Goal: Task Accomplishment & Management: Use online tool/utility

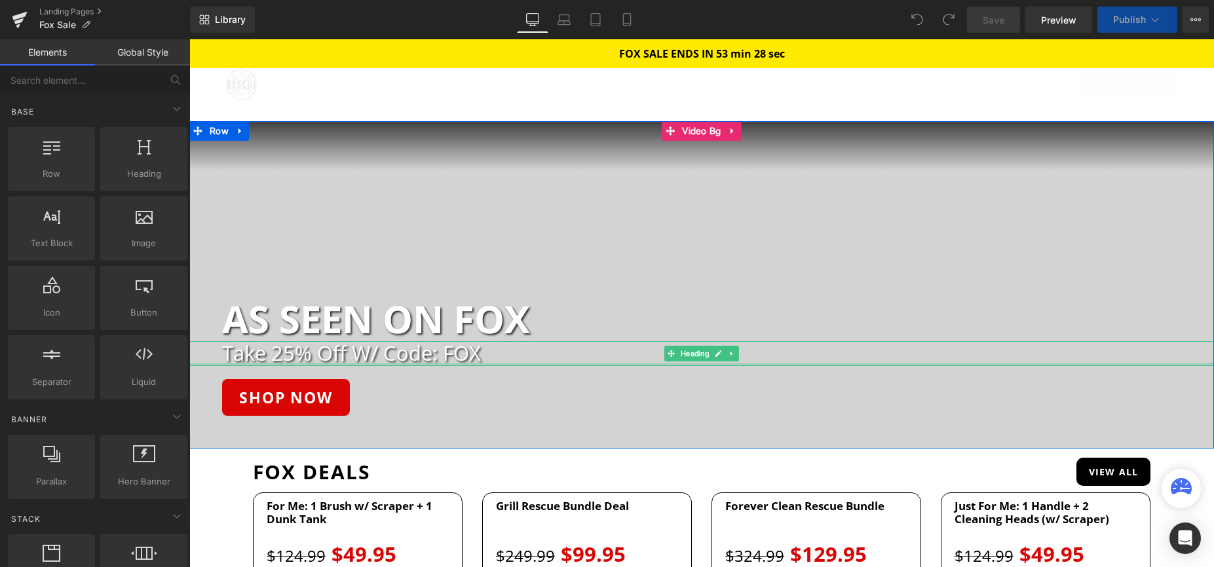
click at [407, 363] on div at bounding box center [701, 364] width 1025 height 3
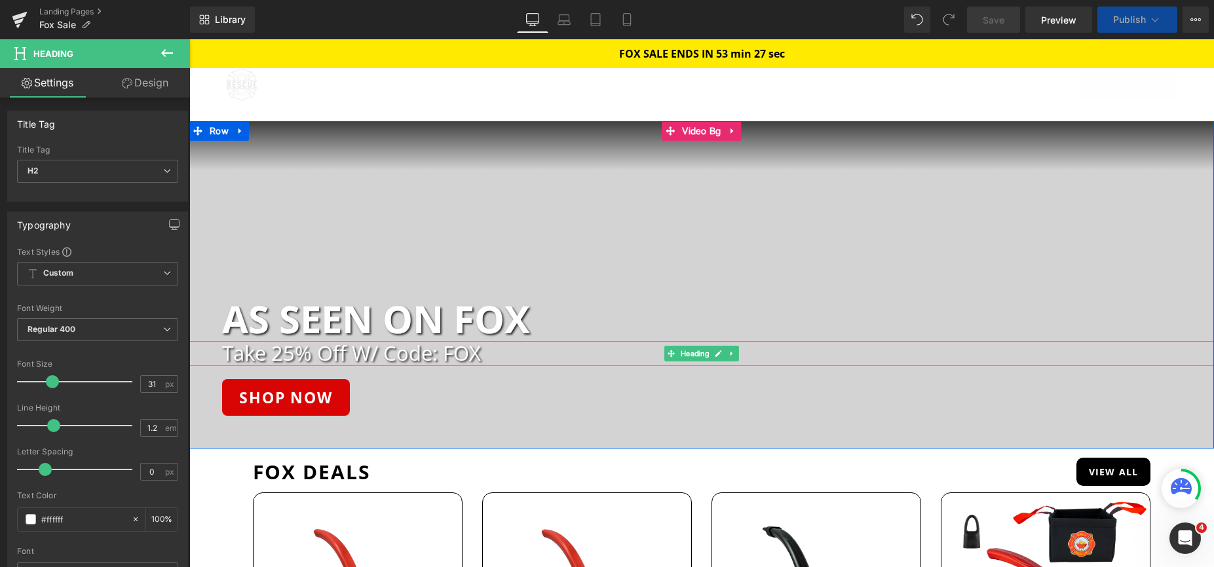
click at [373, 355] on h2 "Take 25% Off W/ Code: FOX" at bounding box center [718, 353] width 992 height 24
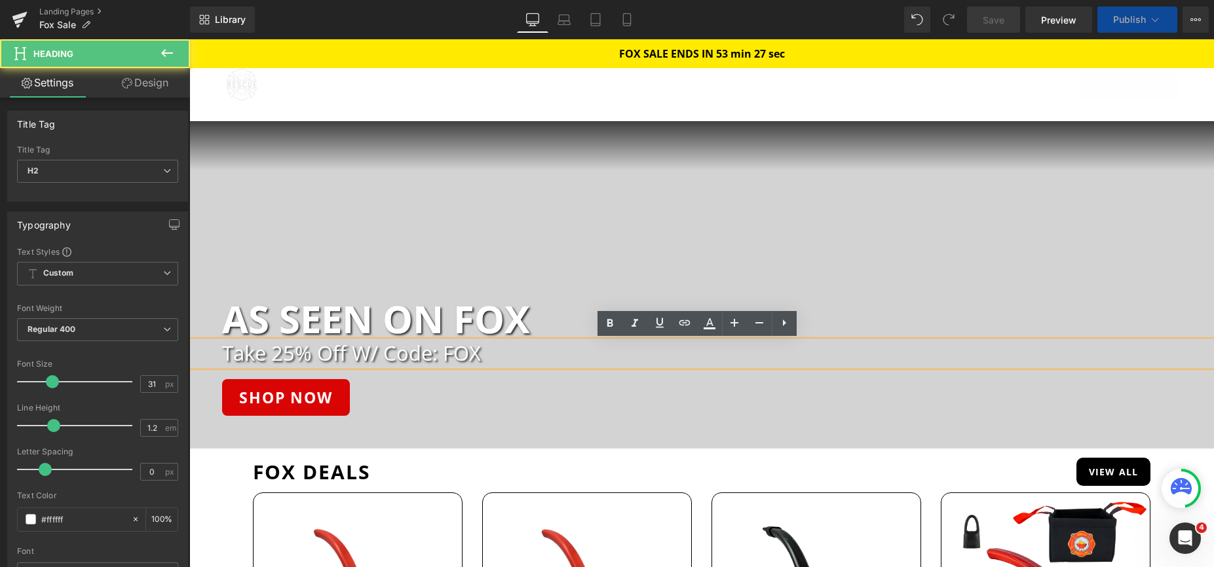
click at [373, 355] on h2 "Take 25% Off W/ Code: FOX" at bounding box center [718, 353] width 992 height 24
click at [445, 348] on h2 "Take 25% Off W/ Code: FOX" at bounding box center [718, 353] width 992 height 24
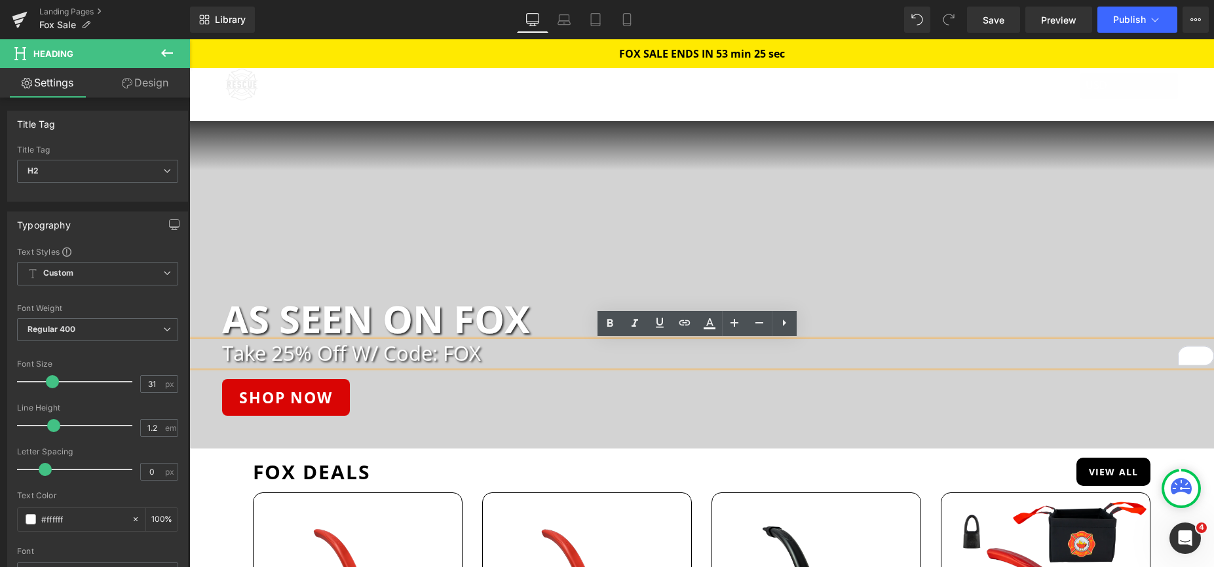
click at [287, 350] on h2 "Take 25% Off W/ Code: FOX" at bounding box center [718, 353] width 992 height 24
click at [990, 26] on span "Save" at bounding box center [994, 20] width 22 height 14
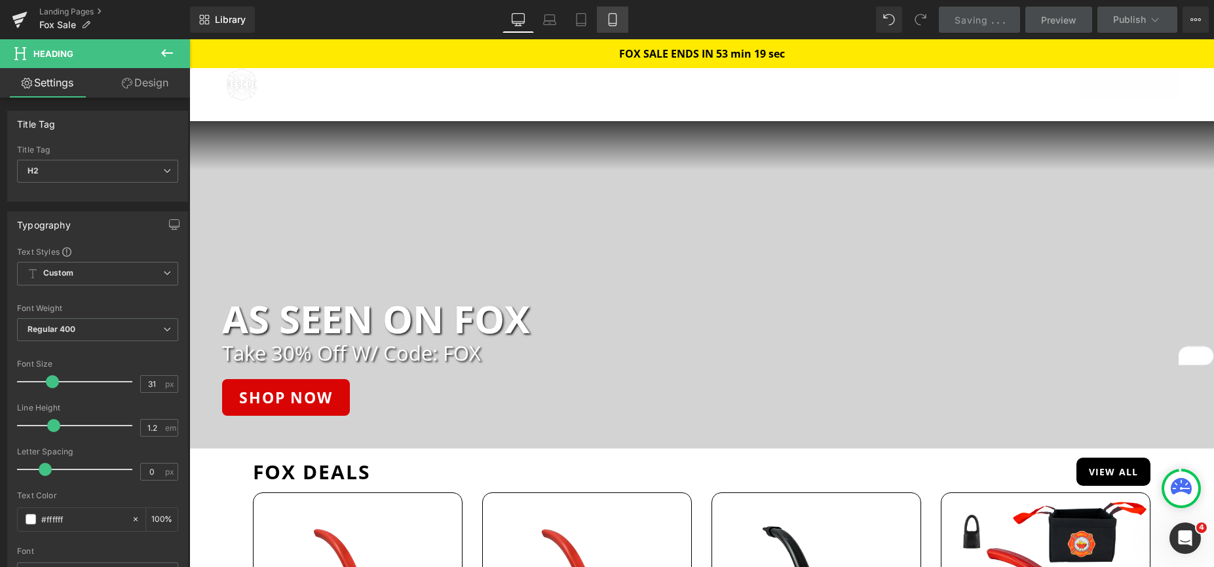
click at [617, 22] on icon at bounding box center [612, 19] width 13 height 13
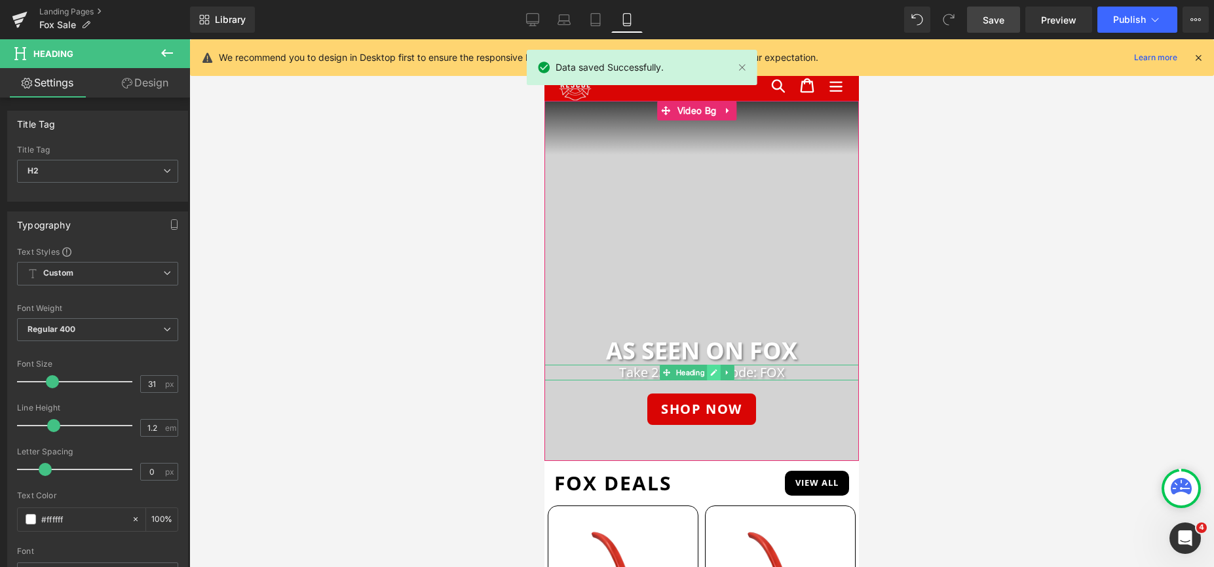
click at [717, 378] on link at bounding box center [714, 373] width 14 height 16
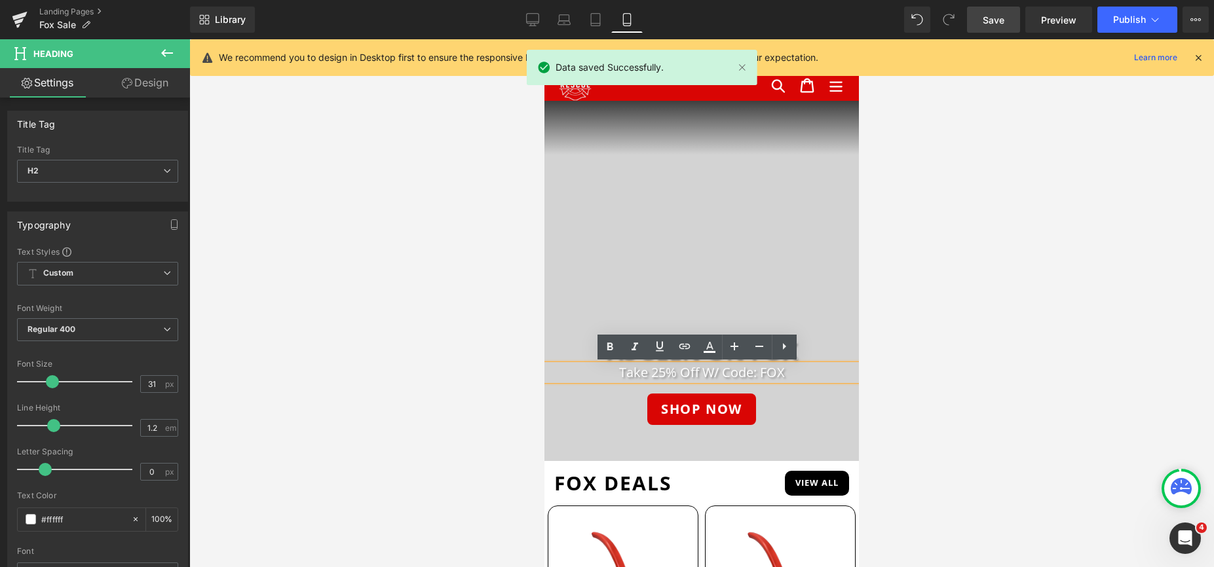
click at [747, 373] on h2 "Take 25% Off W/ Code: FOX" at bounding box center [701, 373] width 314 height 16
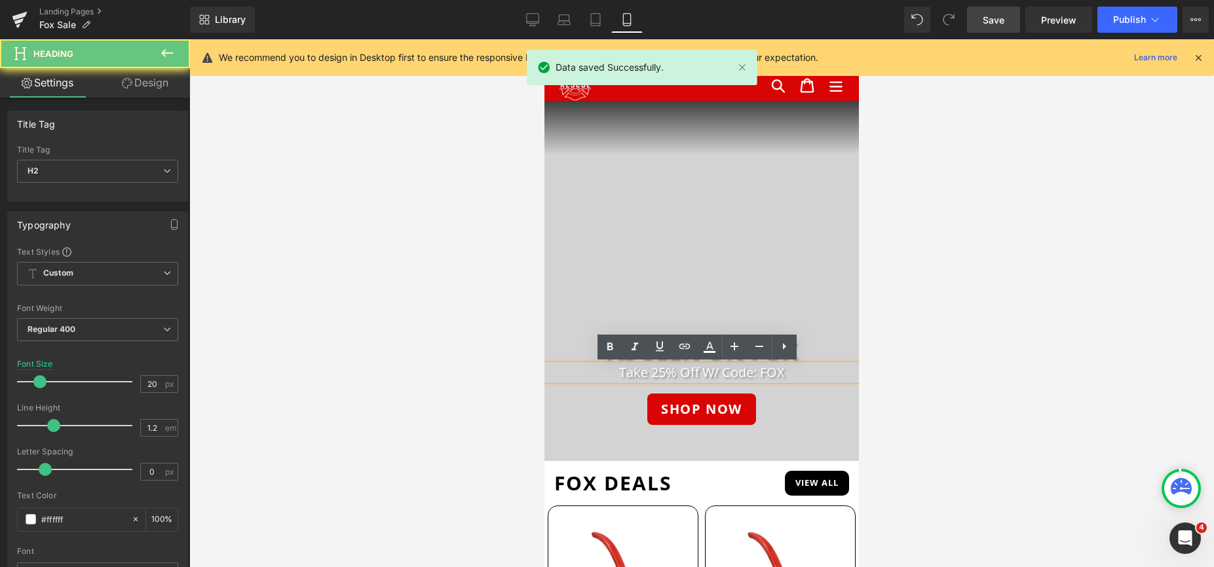
click at [774, 372] on h2 "Take 25% Off W/ Code: FOX" at bounding box center [701, 373] width 314 height 16
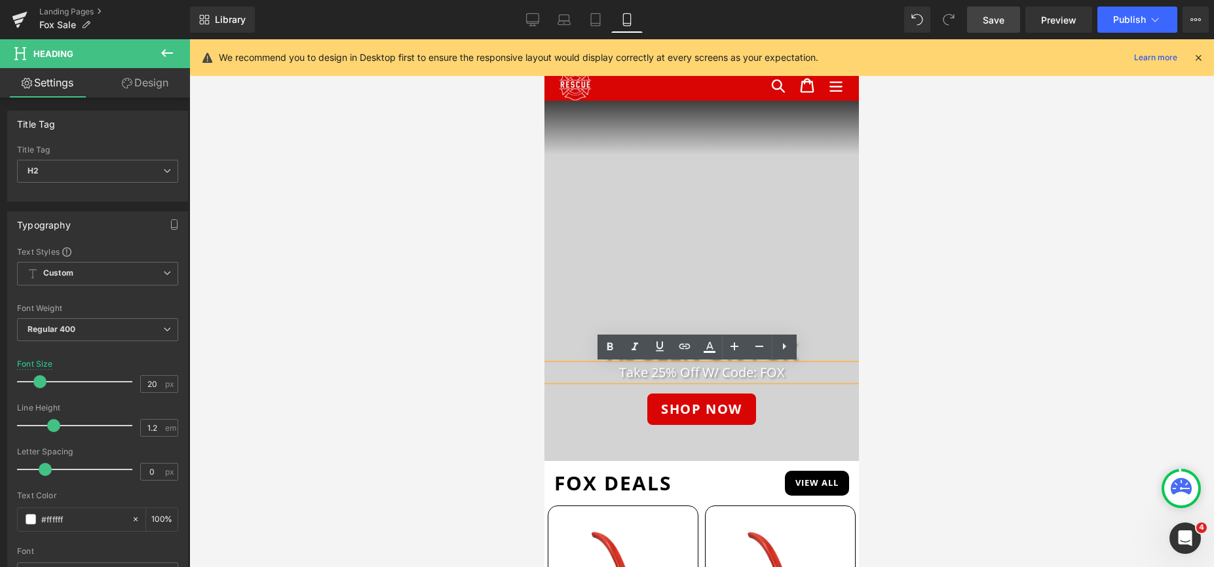
click at [660, 374] on h2 "Take 25% Off W/ Code: FOX" at bounding box center [701, 373] width 314 height 16
click at [1006, 24] on link "Save" at bounding box center [993, 20] width 53 height 26
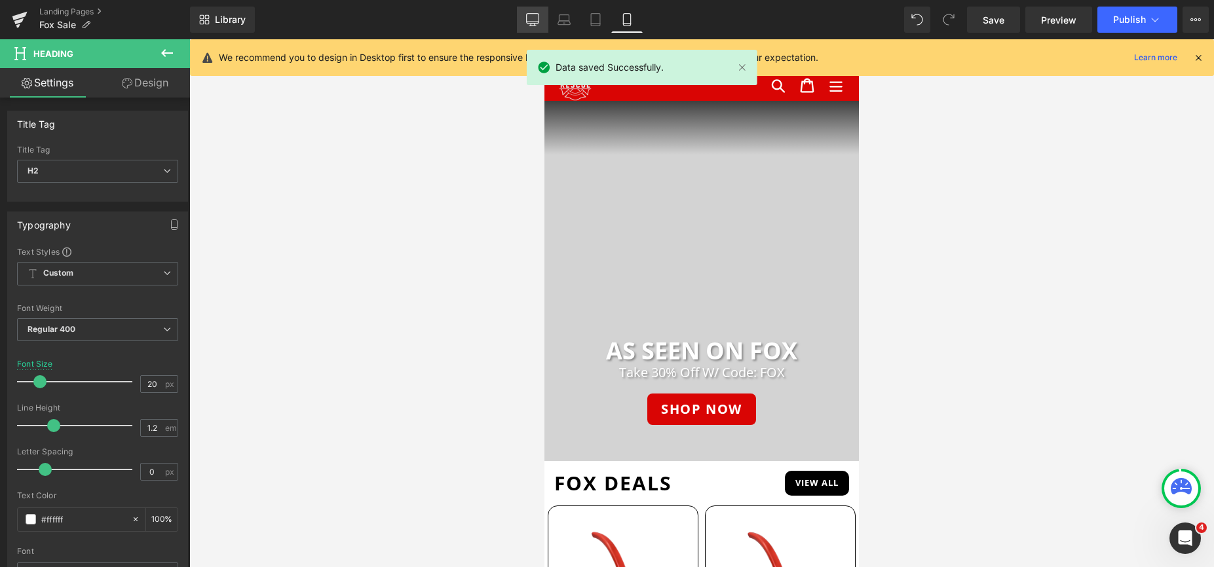
click at [530, 22] on icon at bounding box center [532, 19] width 13 height 13
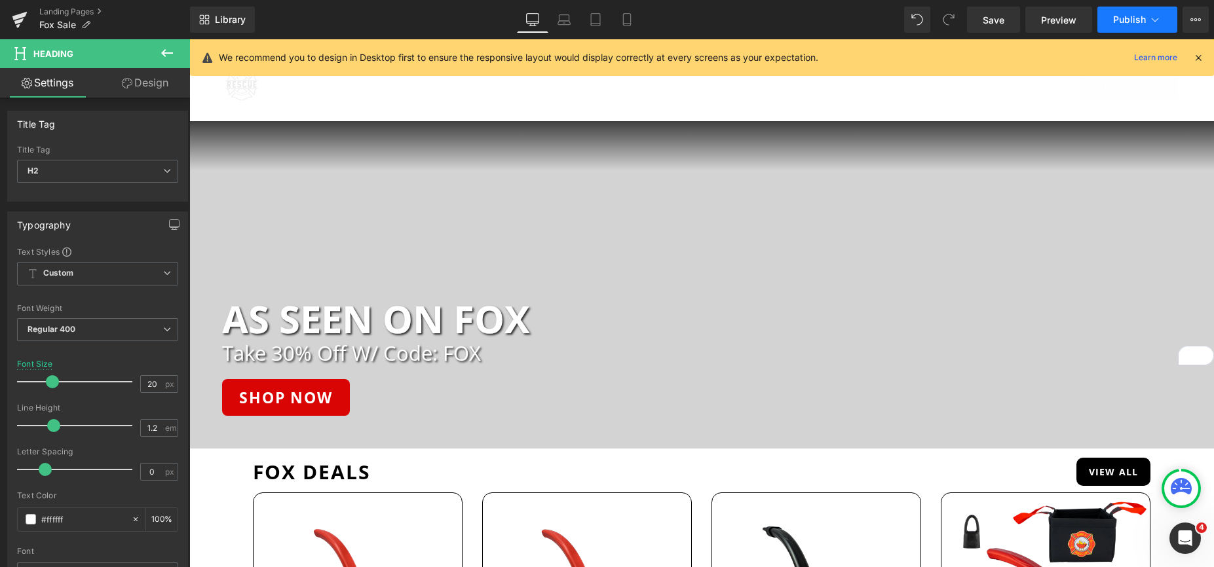
click at [1127, 22] on span "Publish" at bounding box center [1129, 19] width 33 height 10
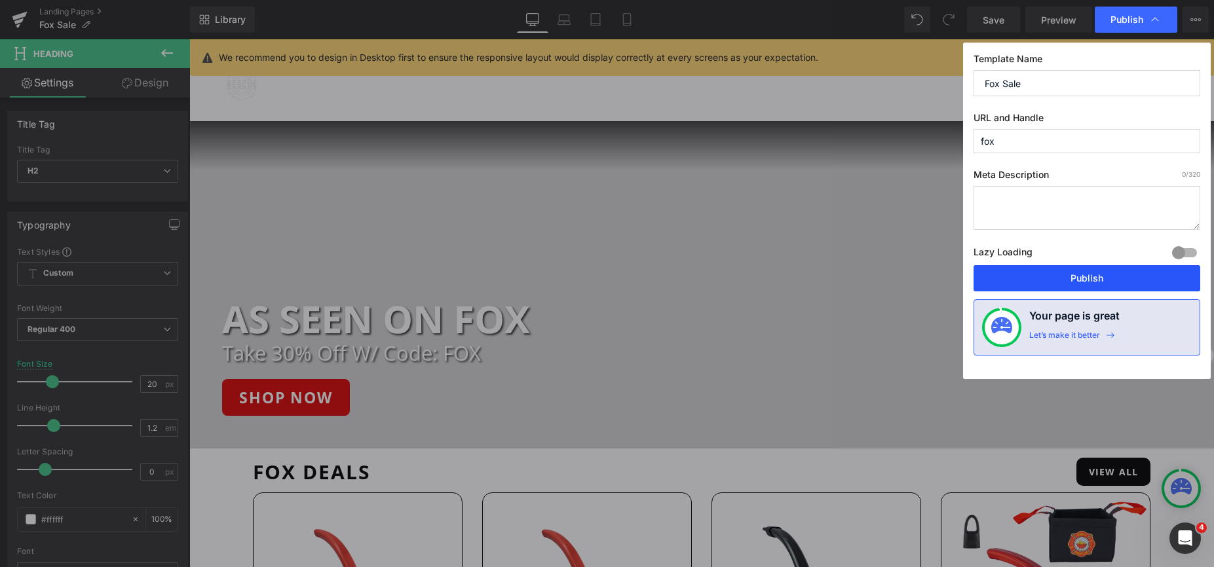
click at [1066, 274] on button "Publish" at bounding box center [1086, 278] width 227 height 26
